Goal: Obtain resource: Download file/media

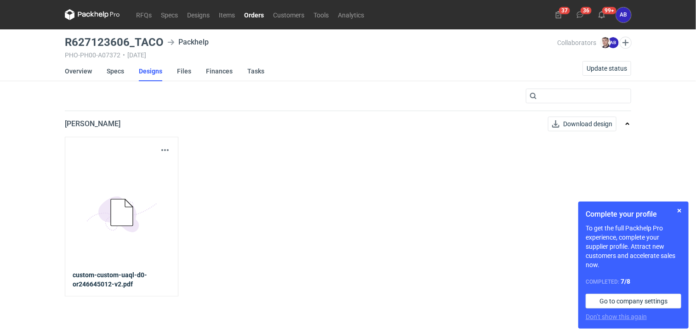
click at [255, 13] on link "Orders" at bounding box center [253, 14] width 29 height 11
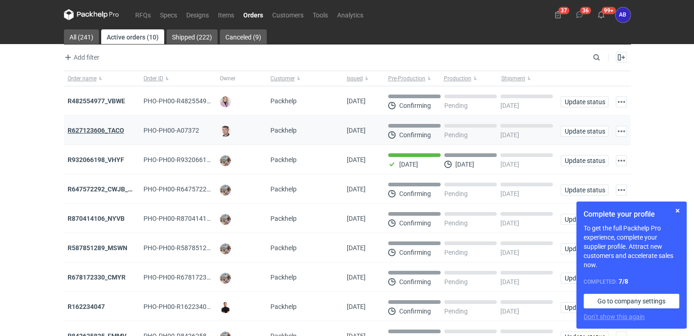
click at [101, 130] on strong "R627123606_TACO" at bounding box center [96, 130] width 57 height 7
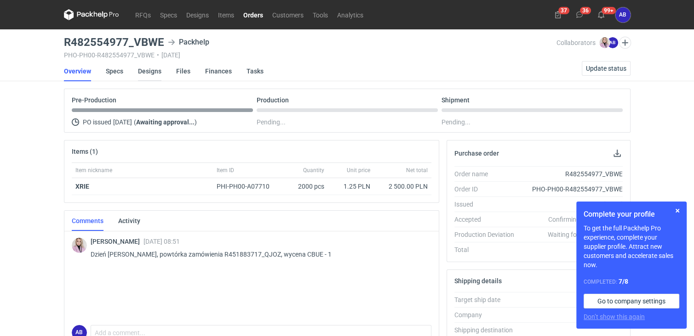
click at [143, 72] on link "Designs" at bounding box center [149, 71] width 23 height 20
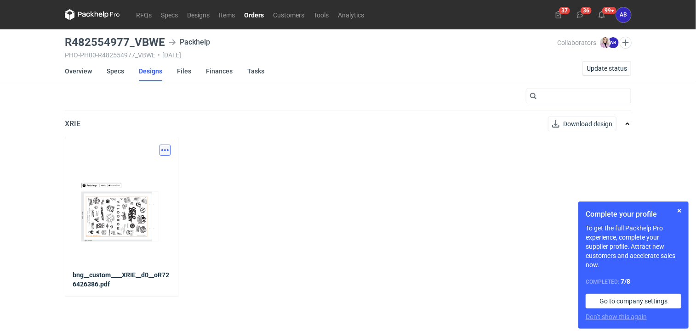
click at [167, 150] on button "button" at bounding box center [165, 150] width 11 height 11
click at [119, 171] on link "Download design part" at bounding box center [124, 170] width 85 height 15
click at [118, 72] on link "Specs" at bounding box center [115, 71] width 17 height 20
